Goal: Task Accomplishment & Management: Use online tool/utility

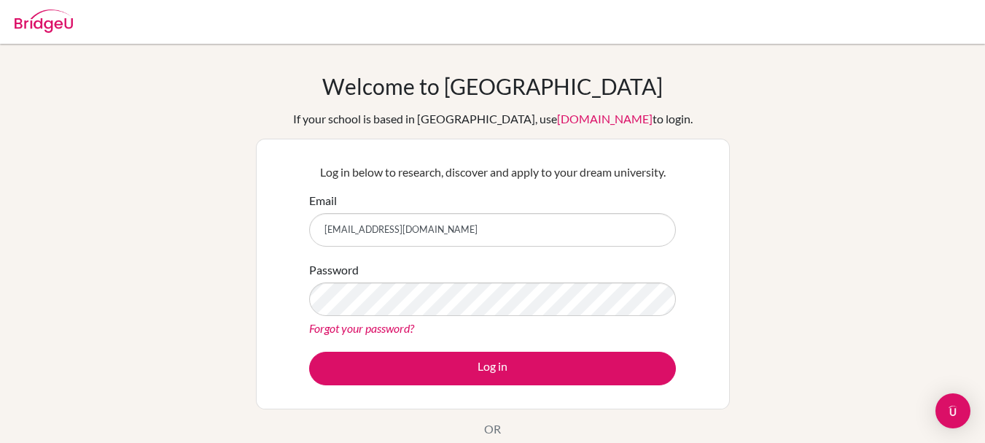
type input "[EMAIL_ADDRESS][DOMAIN_NAME]"
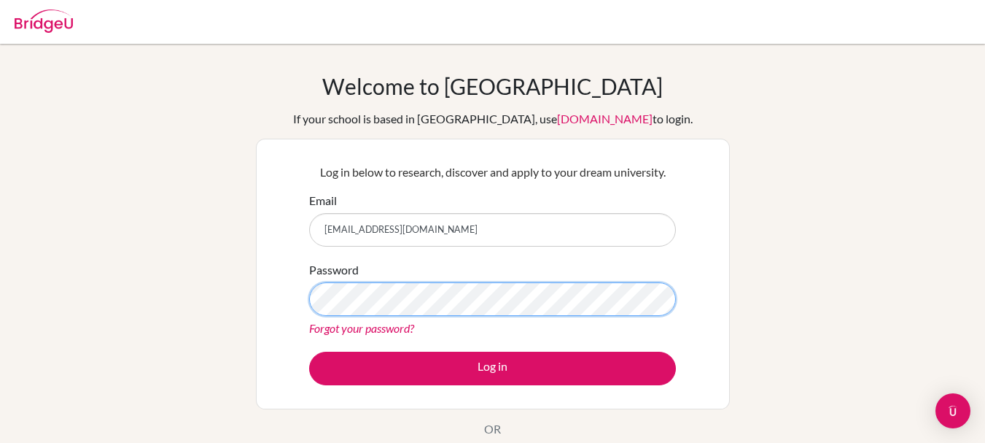
click at [205, 290] on div "Welcome to [GEOGRAPHIC_DATA] If your school is based in [GEOGRAPHIC_DATA], use …" at bounding box center [492, 311] width 985 height 477
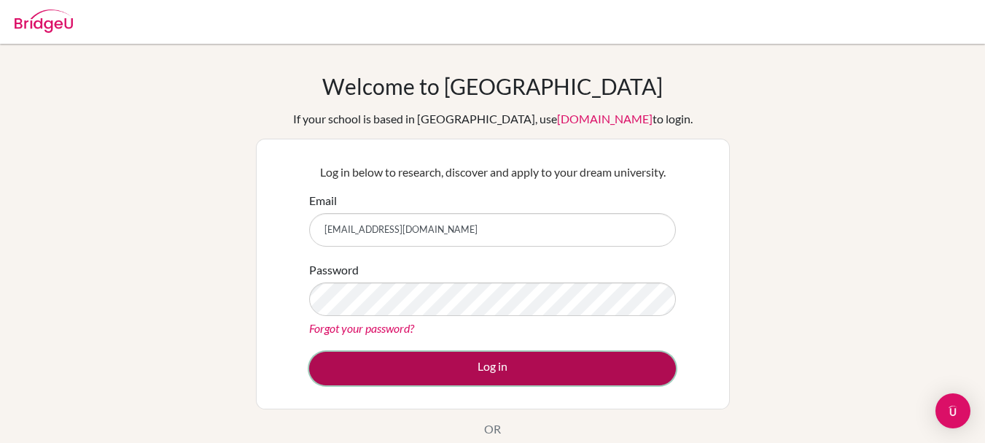
click at [326, 363] on button "Log in" at bounding box center [492, 369] width 367 height 34
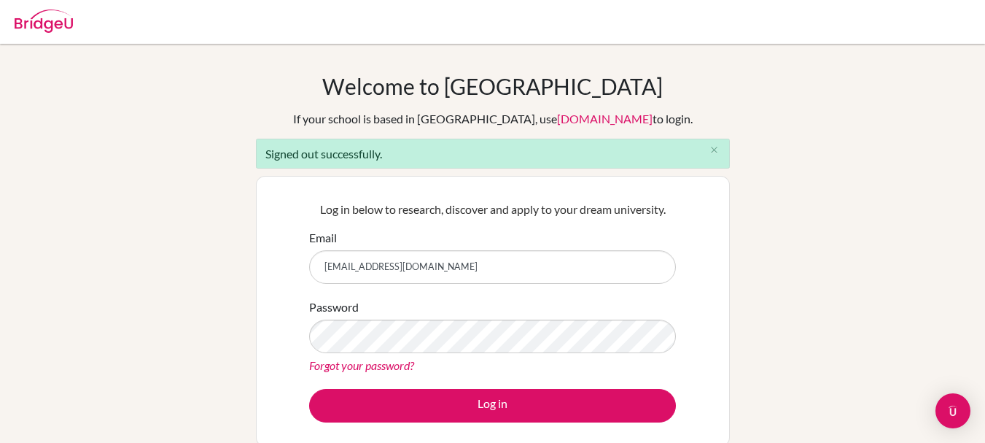
click at [206, 233] on div "Welcome to BridgeU If your school is based in China, use app.bridge-u.com.cn to…" at bounding box center [492, 330] width 985 height 514
type input "a"
type input "[EMAIL_ADDRESS][DOMAIN_NAME]"
click at [151, 335] on div "Welcome to BridgeU If your school is based in China, use app.bridge-u.com.cn to…" at bounding box center [492, 330] width 985 height 514
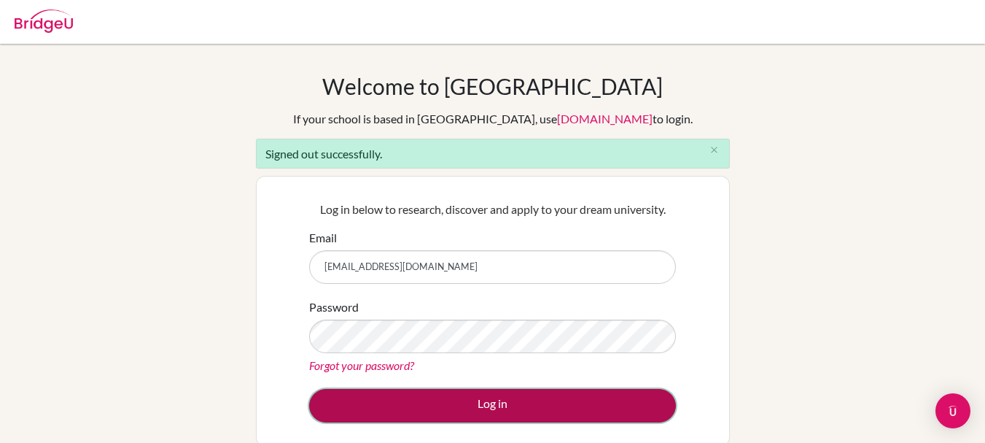
click at [408, 417] on button "Log in" at bounding box center [492, 406] width 367 height 34
